Goal: Task Accomplishment & Management: Manage account settings

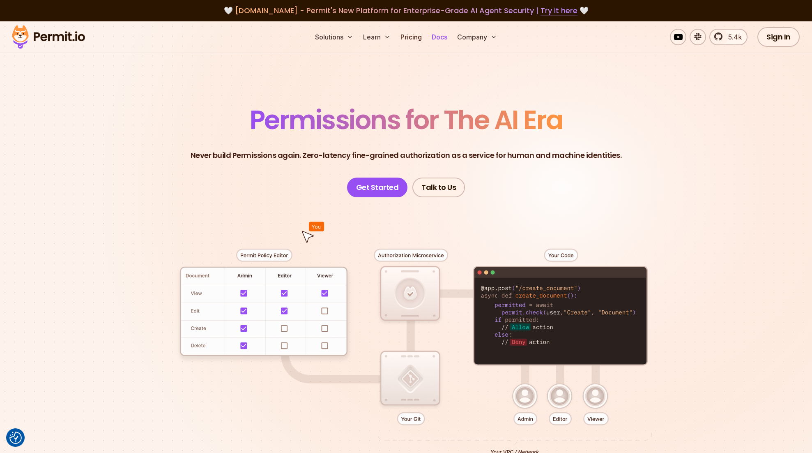
click at [447, 36] on link "Docs" at bounding box center [439, 37] width 22 height 16
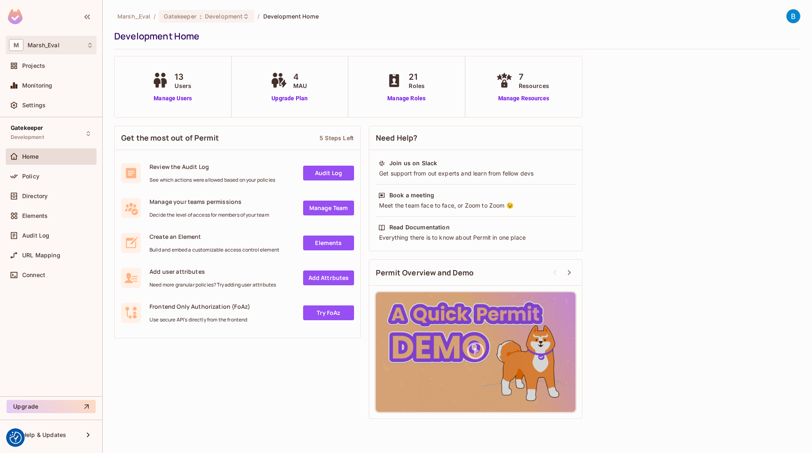
click at [39, 50] on div "M Marsh_Eval" at bounding box center [51, 45] width 84 height 12
click at [37, 68] on span "Marsh_Eval" at bounding box center [47, 69] width 58 height 8
click at [208, 15] on span "Development" at bounding box center [224, 16] width 38 height 8
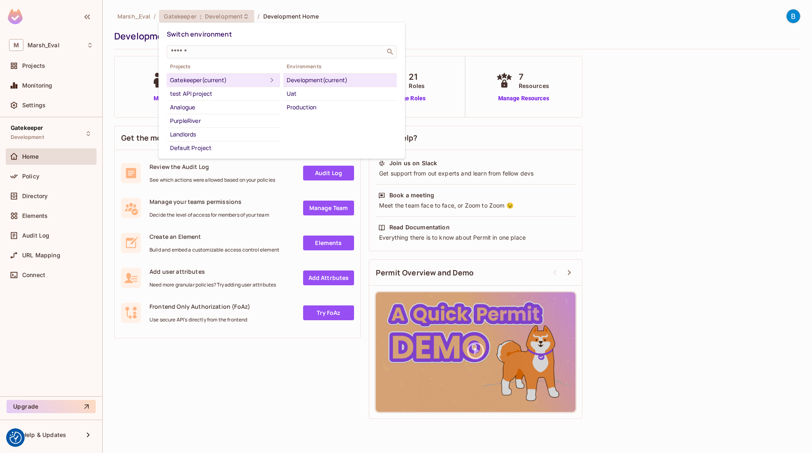
click at [51, 130] on div at bounding box center [406, 226] width 812 height 453
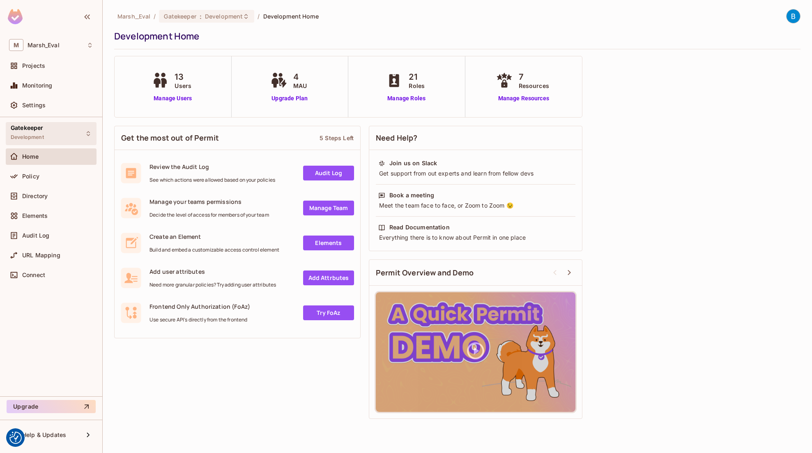
click at [33, 130] on span "Gatekeeper" at bounding box center [27, 127] width 33 height 7
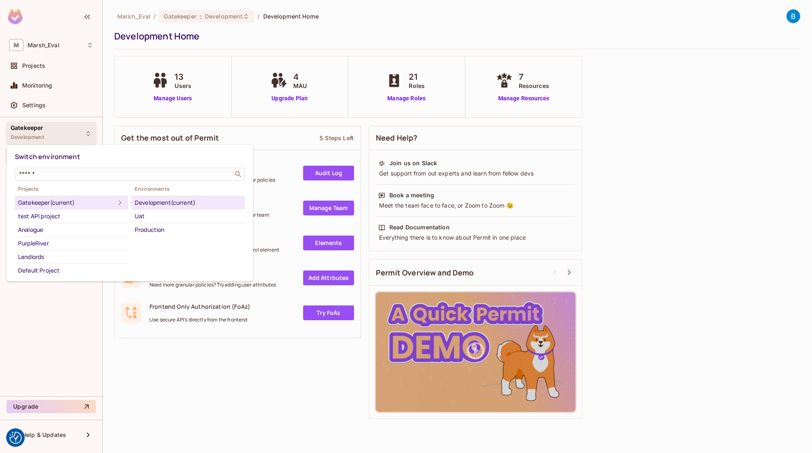
drag, startPoint x: 55, startPoint y: 103, endPoint x: 41, endPoint y: 103, distance: 14.4
click at [55, 103] on div at bounding box center [406, 226] width 812 height 453
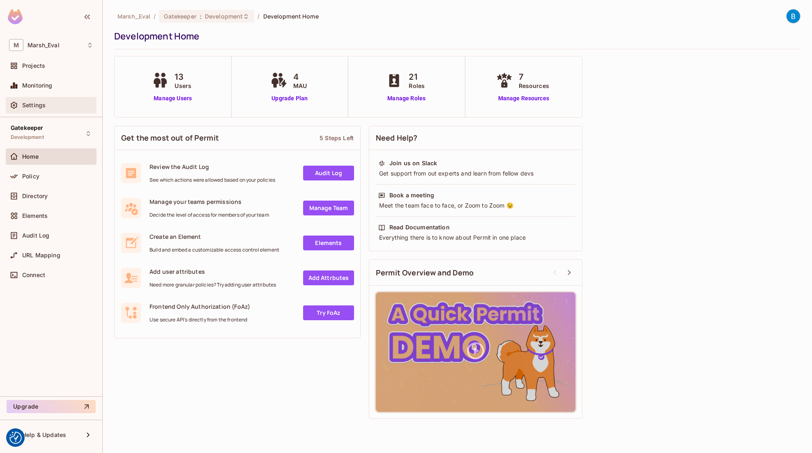
click at [38, 104] on span "Settings" at bounding box center [33, 105] width 23 height 7
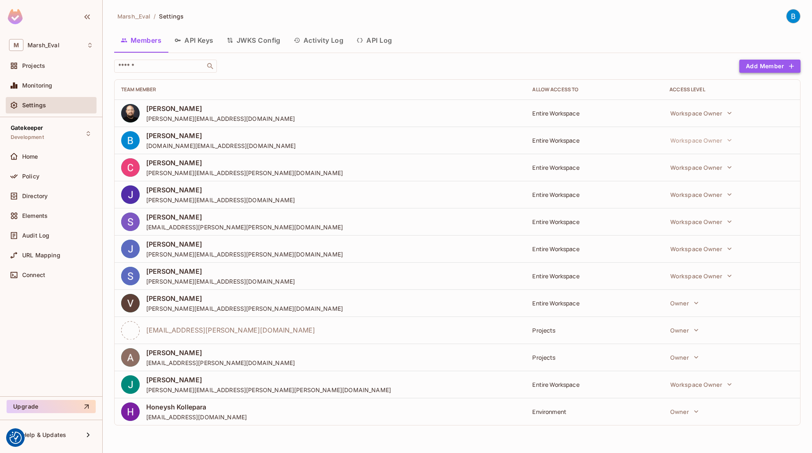
click at [772, 66] on button "Add Member" at bounding box center [769, 66] width 61 height 13
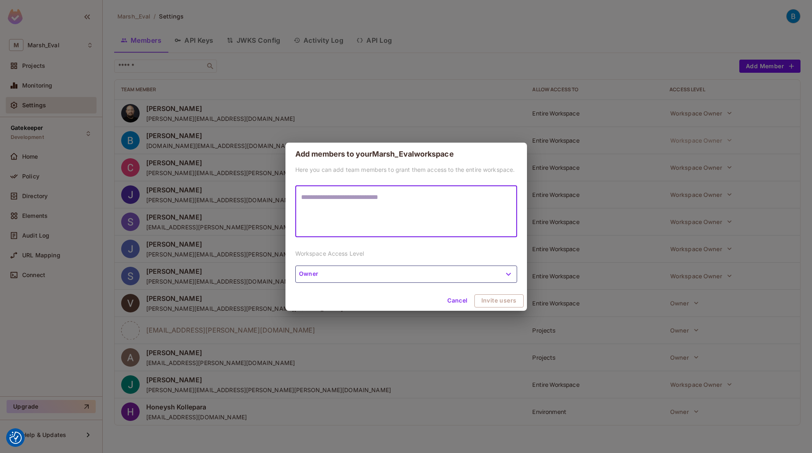
click at [460, 299] on button "Cancel" at bounding box center [457, 300] width 27 height 13
